Goal: Task Accomplishment & Management: Manage account settings

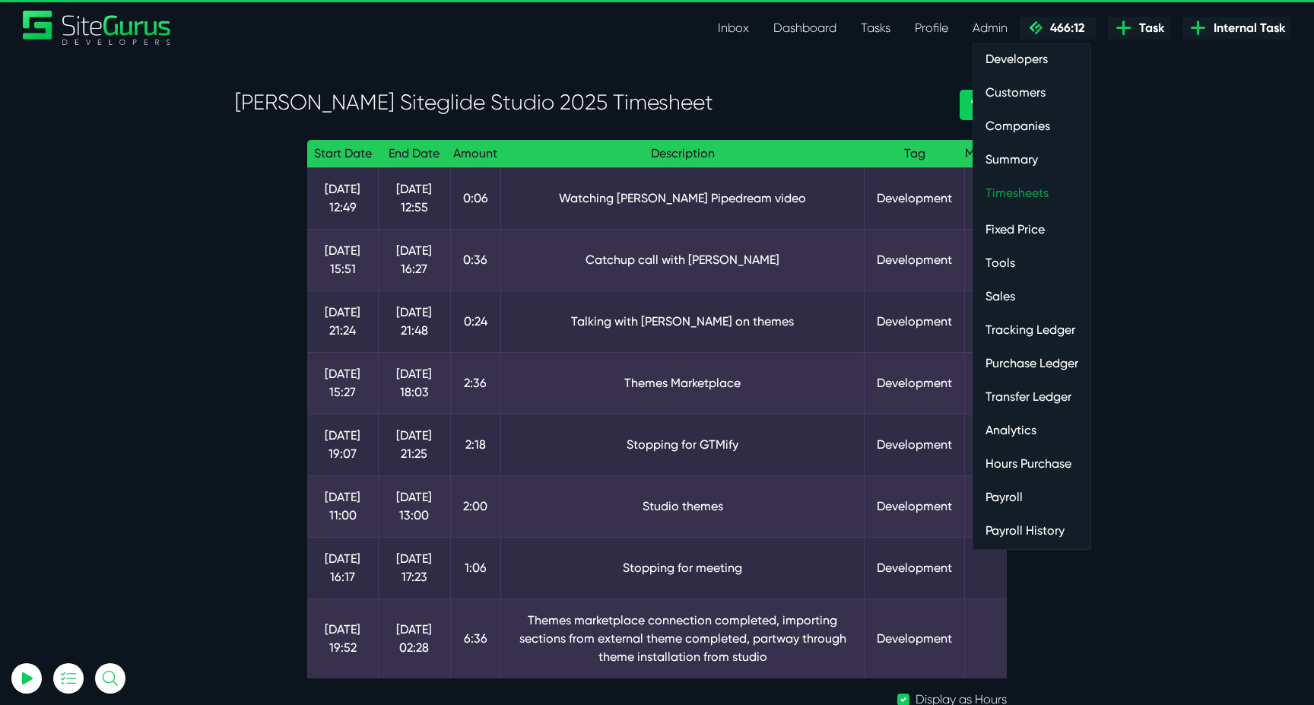
click at [1033, 190] on link "Timesheets" at bounding box center [1032, 193] width 117 height 30
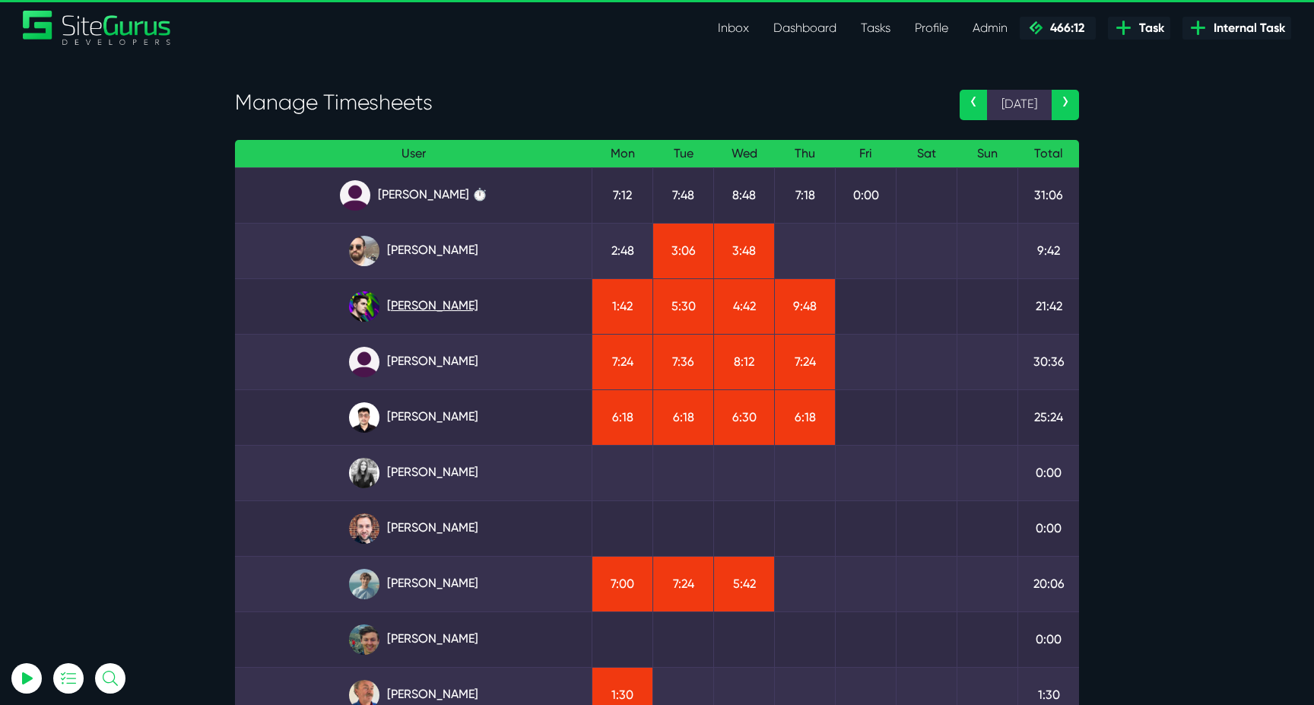
click at [461, 314] on link "Josh Carter" at bounding box center [413, 306] width 332 height 30
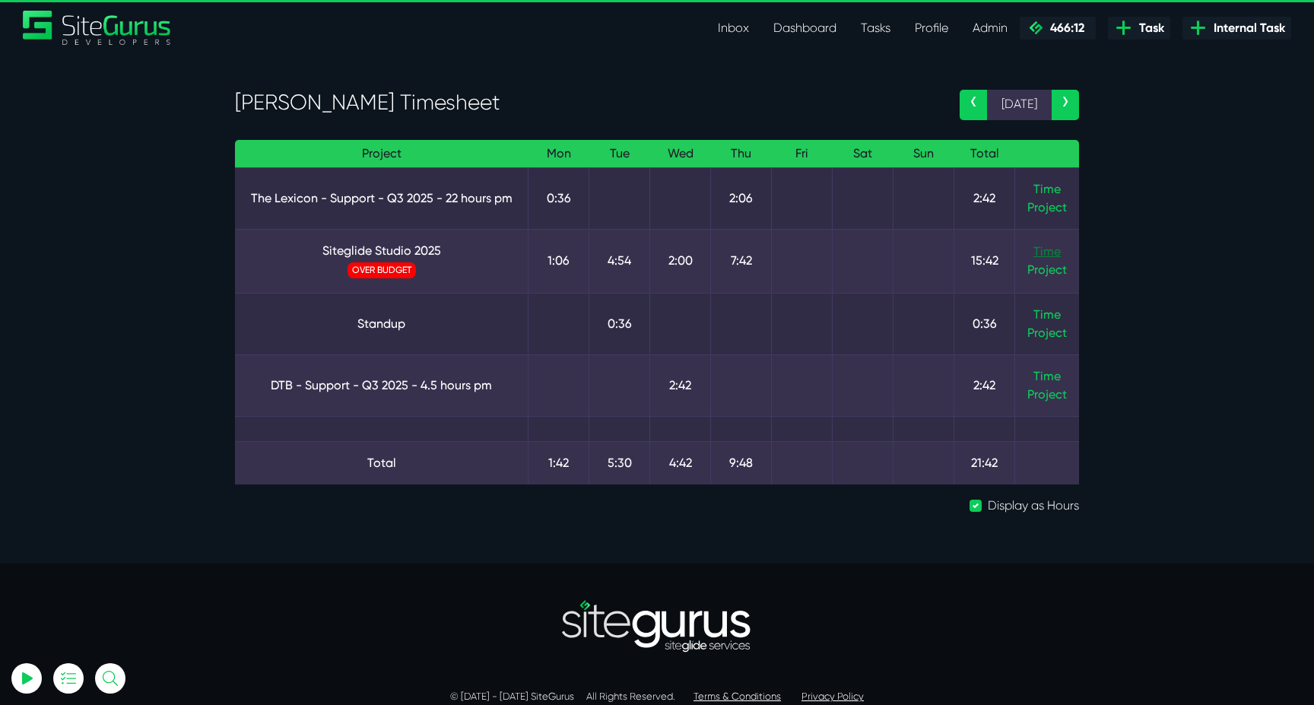
click at [1046, 255] on link "Time" at bounding box center [1047, 251] width 27 height 14
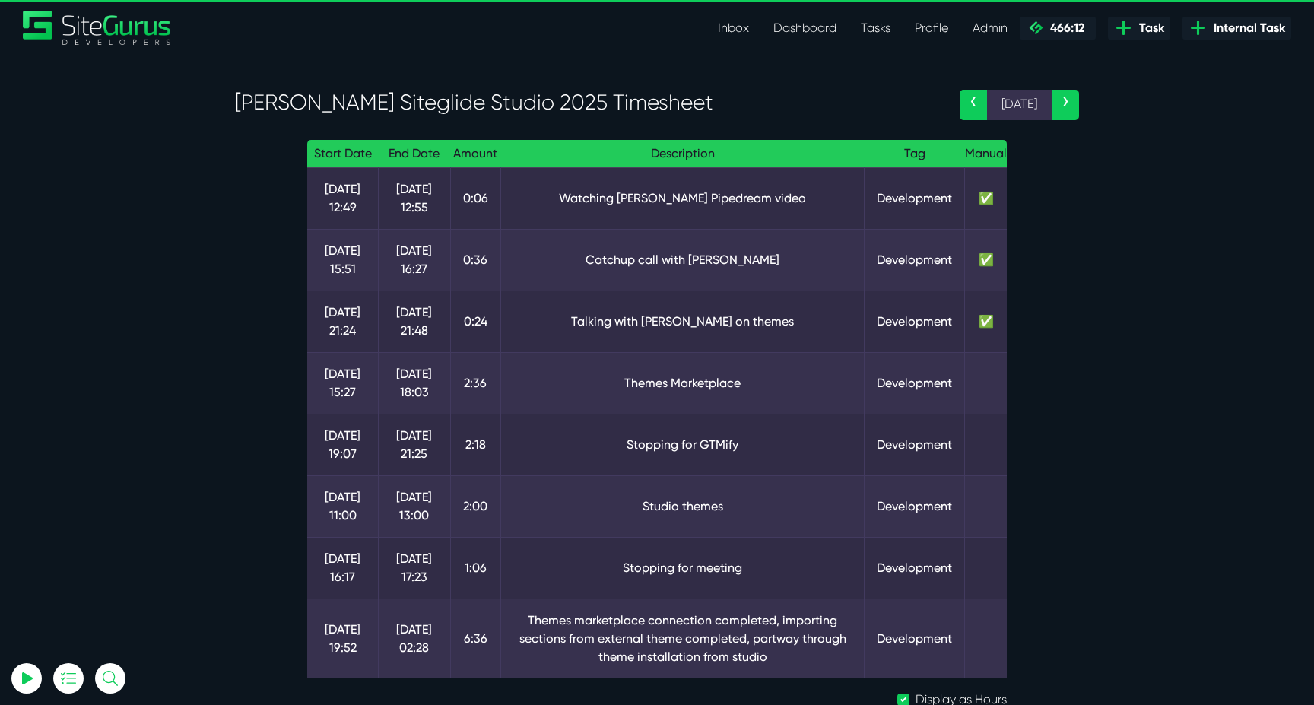
scroll to position [38, 0]
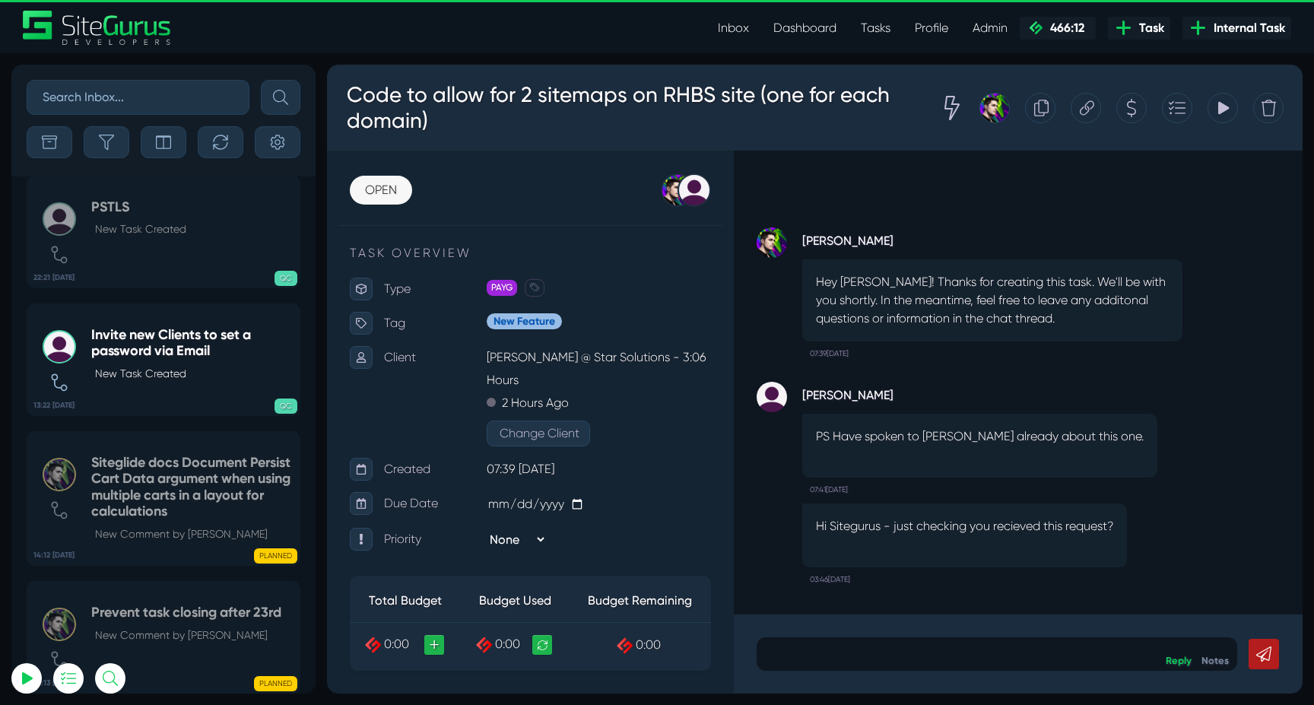
scroll to position [-61448, 0]
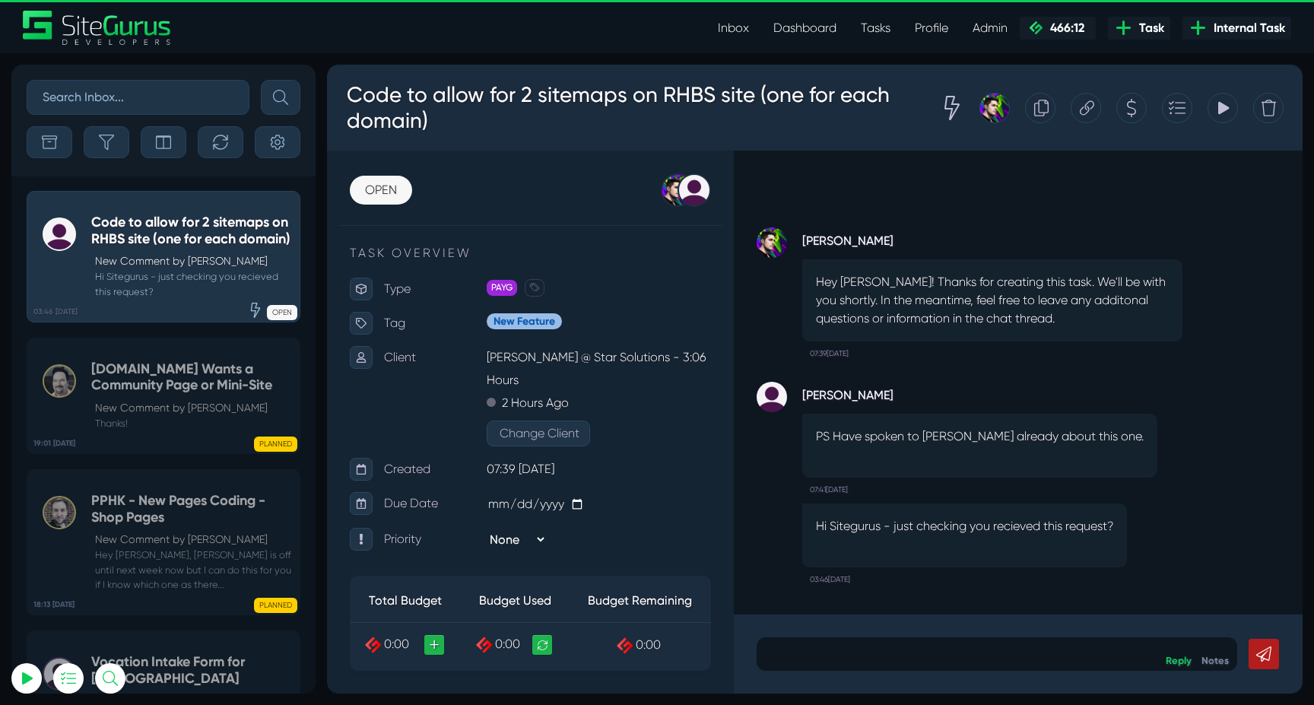
click at [1125, 113] on div at bounding box center [1132, 108] width 30 height 30
click at [1099, 119] on div "Tracking Totals No Entries Found" at bounding box center [1104, 108] width 382 height 56
click at [1094, 113] on icon at bounding box center [1087, 108] width 14 height 29
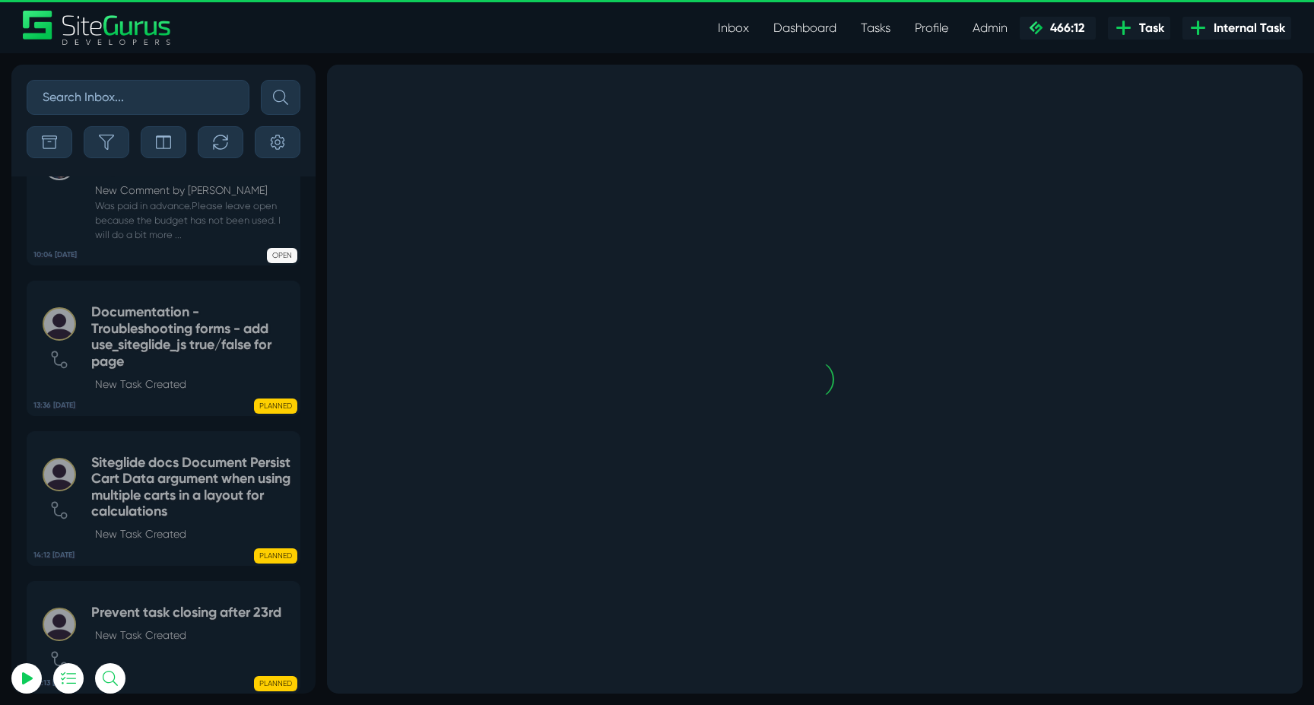
scroll to position [-3807, 0]
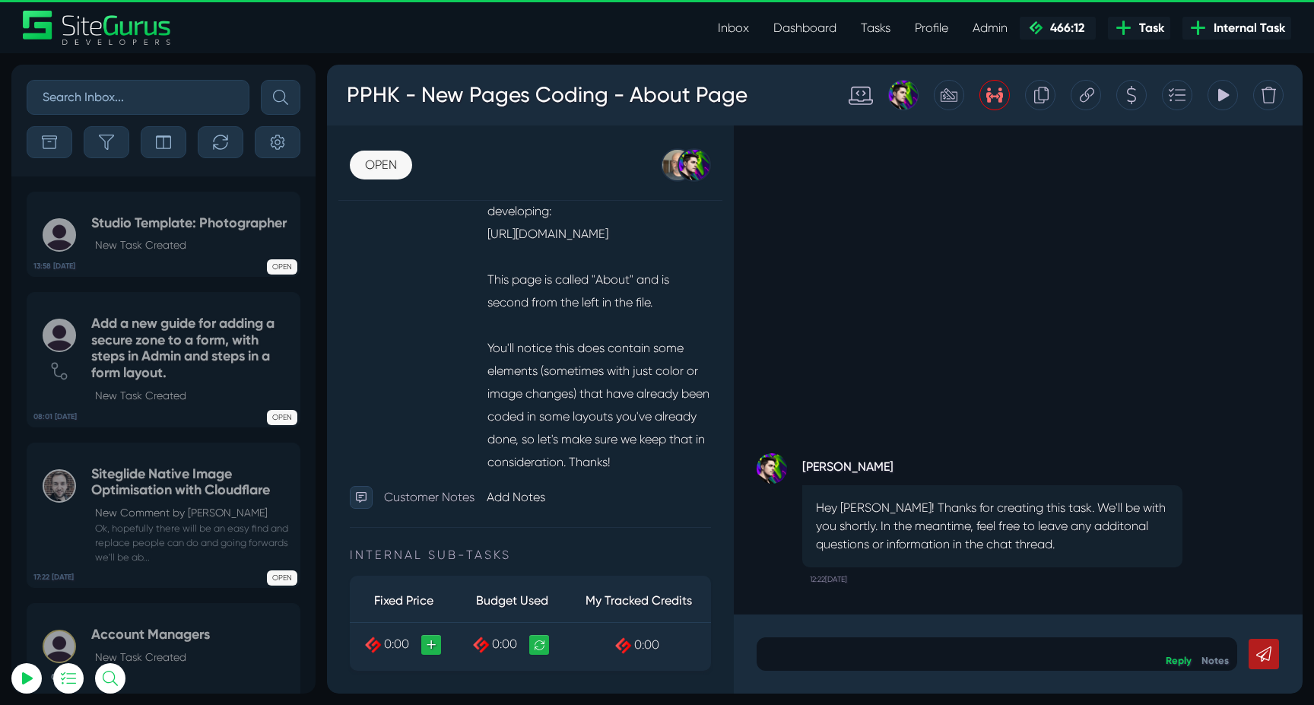
scroll to position [457, 0]
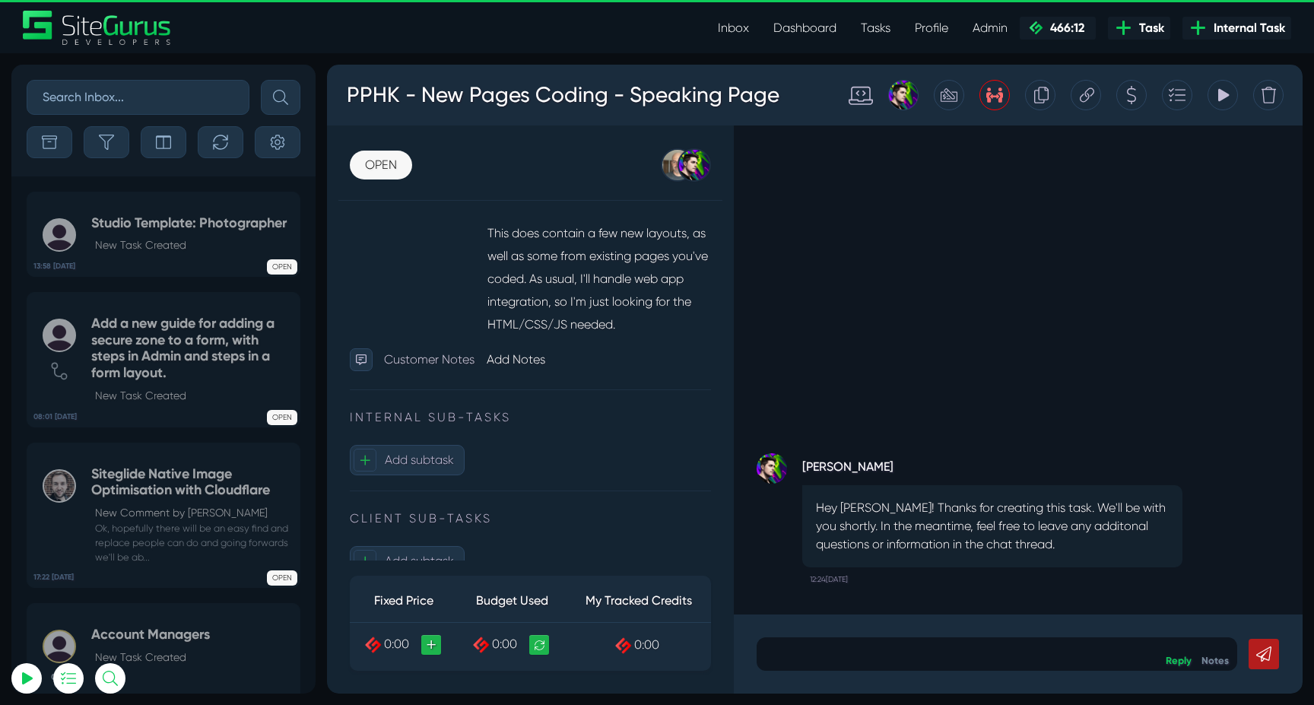
scroll to position [500, 0]
drag, startPoint x: 512, startPoint y: 314, endPoint x: 703, endPoint y: 371, distance: 199.2
click at [703, 335] on p "This is a new page for the PPHK new design called "Speaking_V2". You'll see it …" at bounding box center [599, 221] width 224 height 230
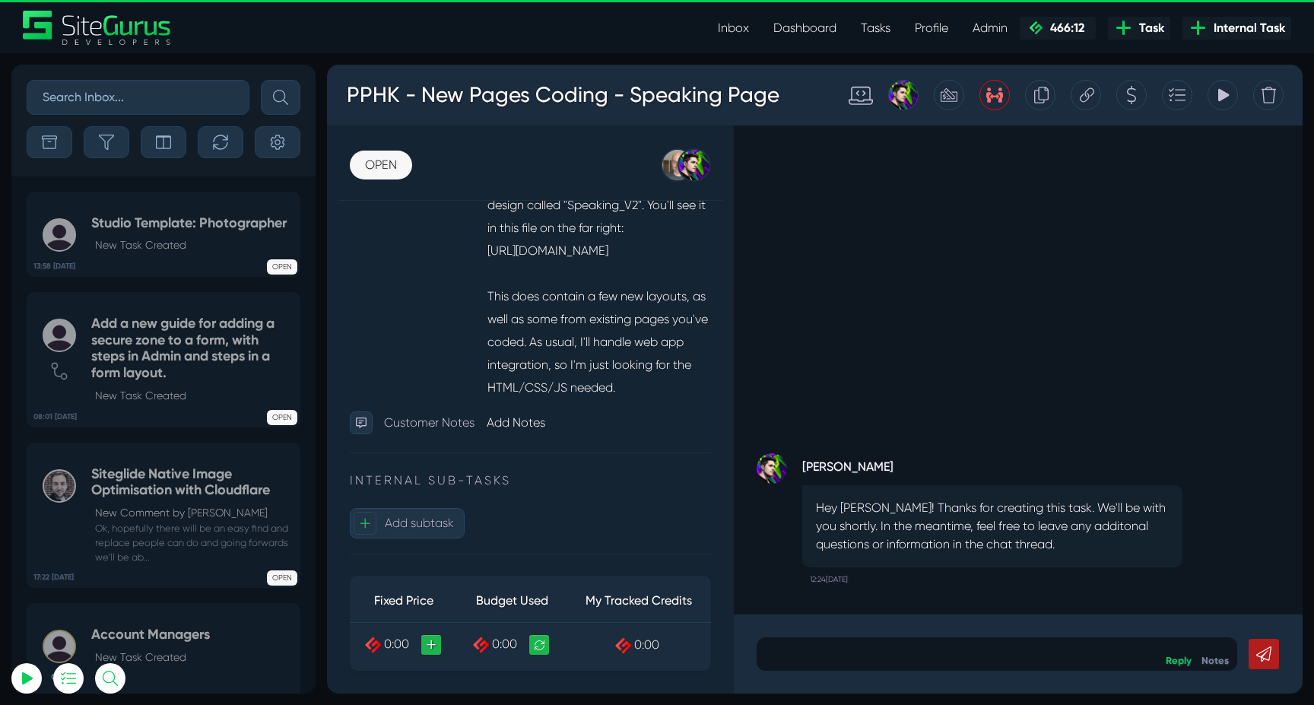
scroll to position [450, 0]
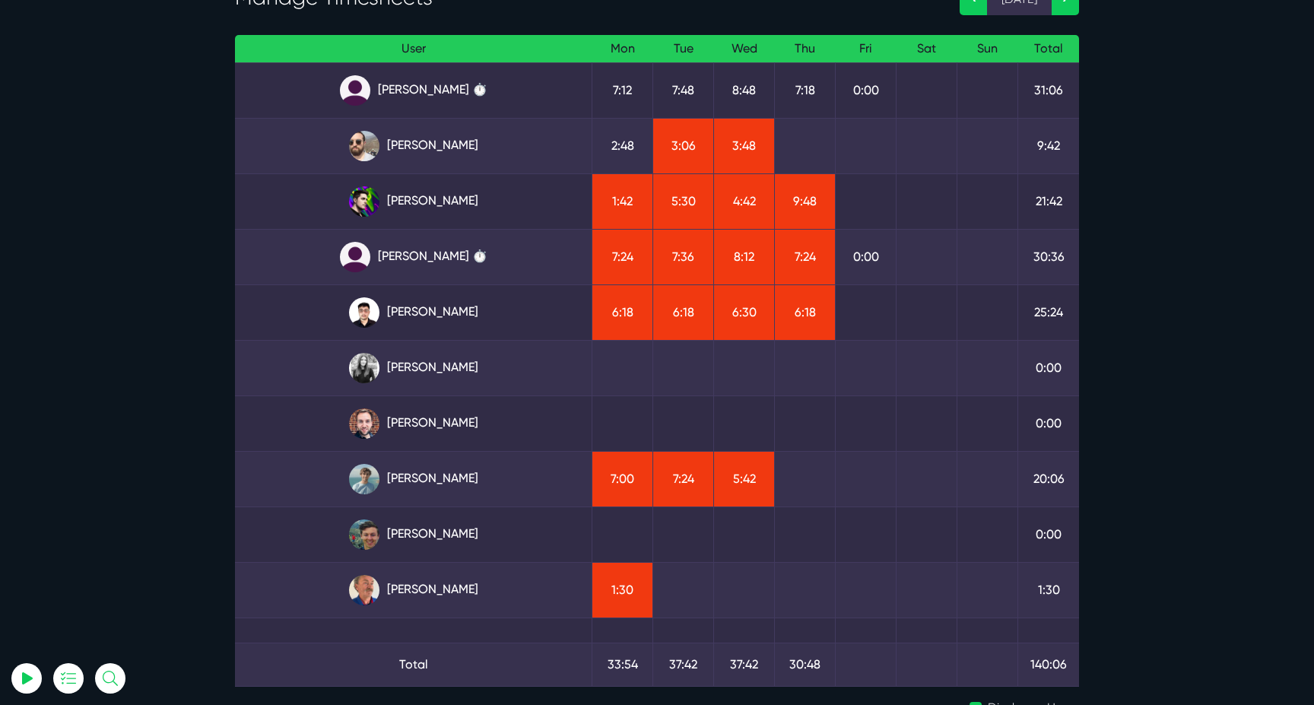
scroll to position [62, 0]
